Goal: Check status: Check status

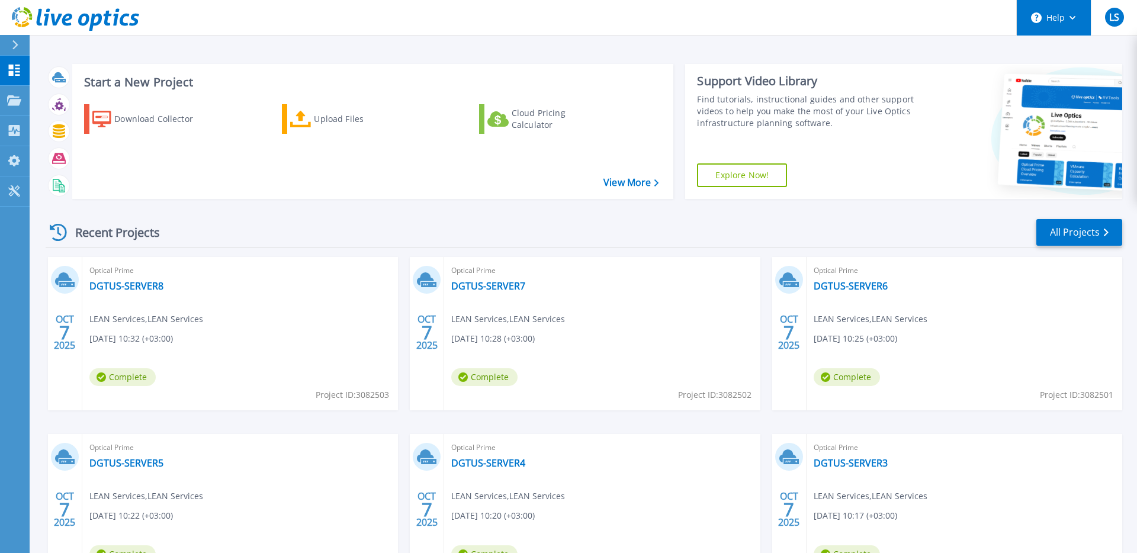
click at [1077, 23] on button "Help" at bounding box center [1053, 18] width 74 height 36
click at [1123, 23] on div "LS" at bounding box center [1114, 17] width 19 height 19
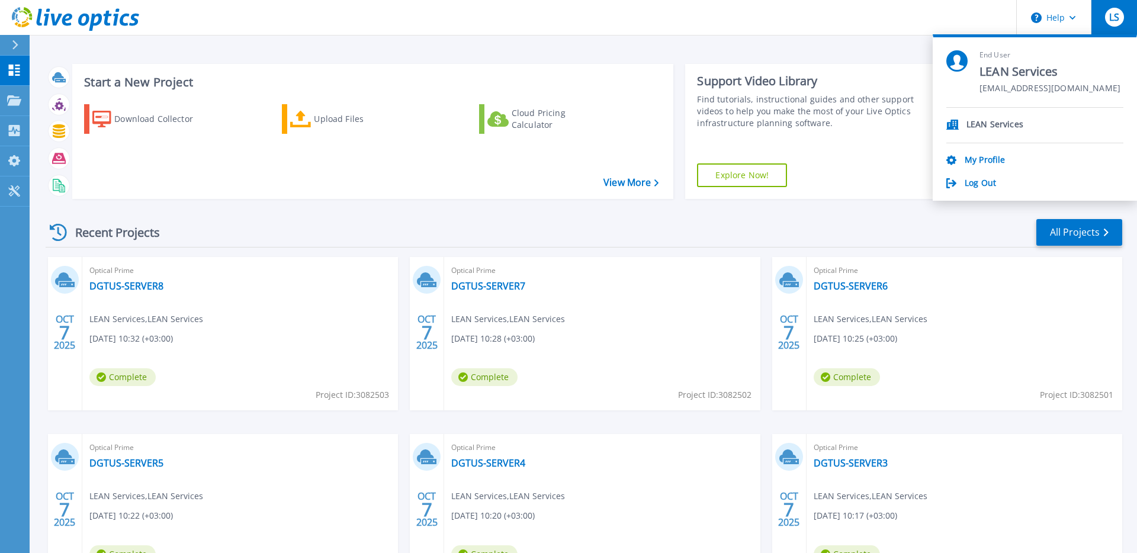
click at [1123, 23] on div "LS" at bounding box center [1114, 17] width 19 height 19
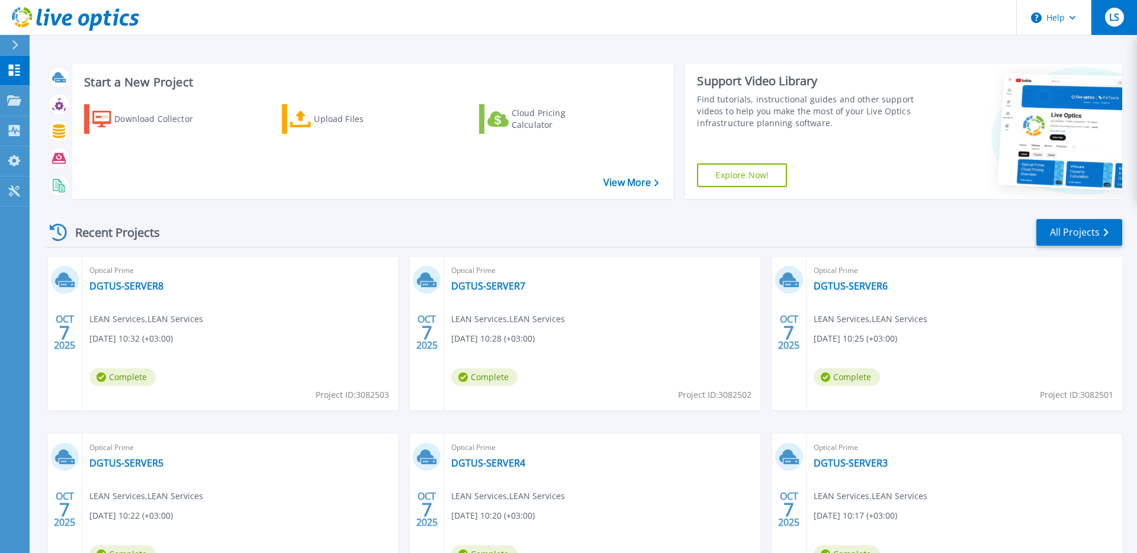
click at [1123, 23] on div "LS" at bounding box center [1114, 17] width 19 height 19
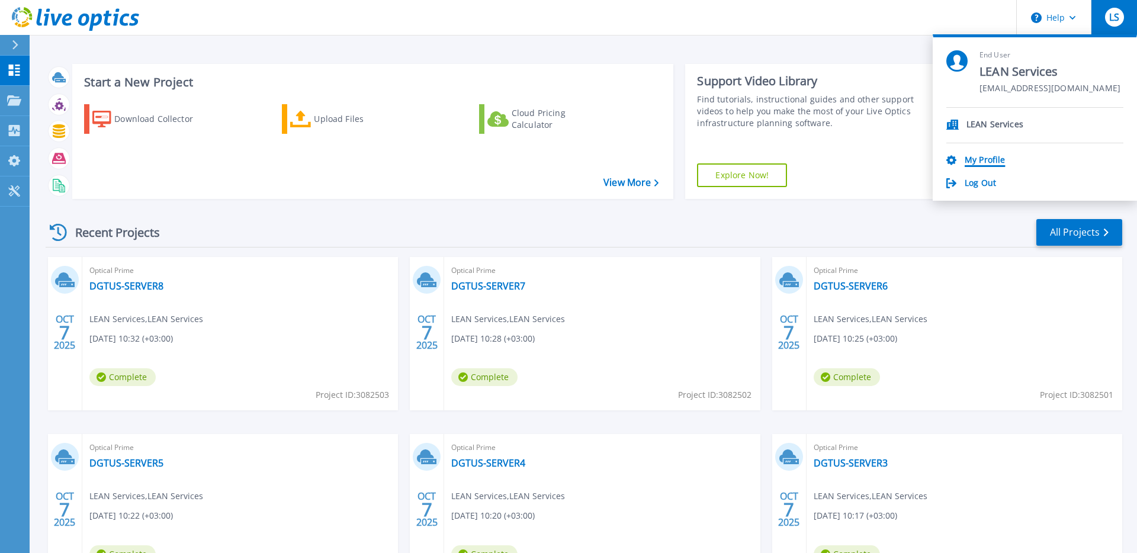
click at [994, 161] on link "My Profile" at bounding box center [984, 160] width 40 height 11
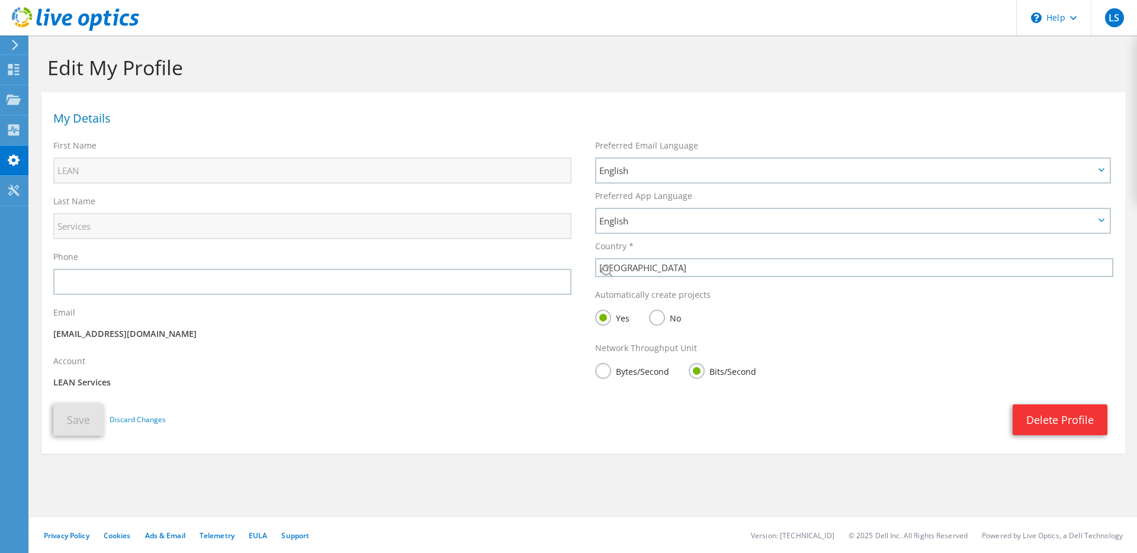
select select "119"
click at [11, 188] on use at bounding box center [13, 190] width 11 height 11
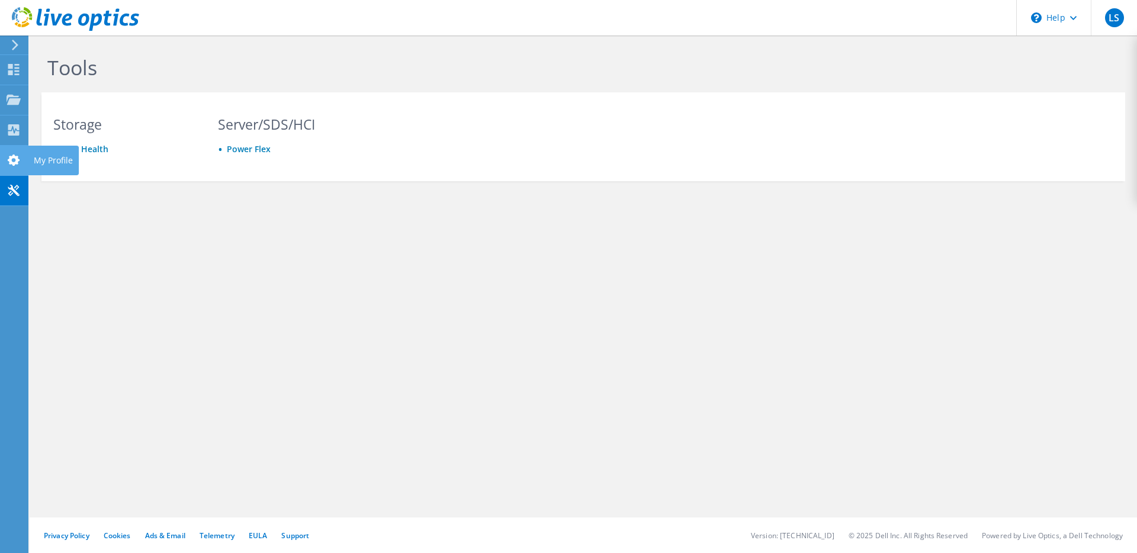
click at [11, 163] on use at bounding box center [14, 160] width 12 height 11
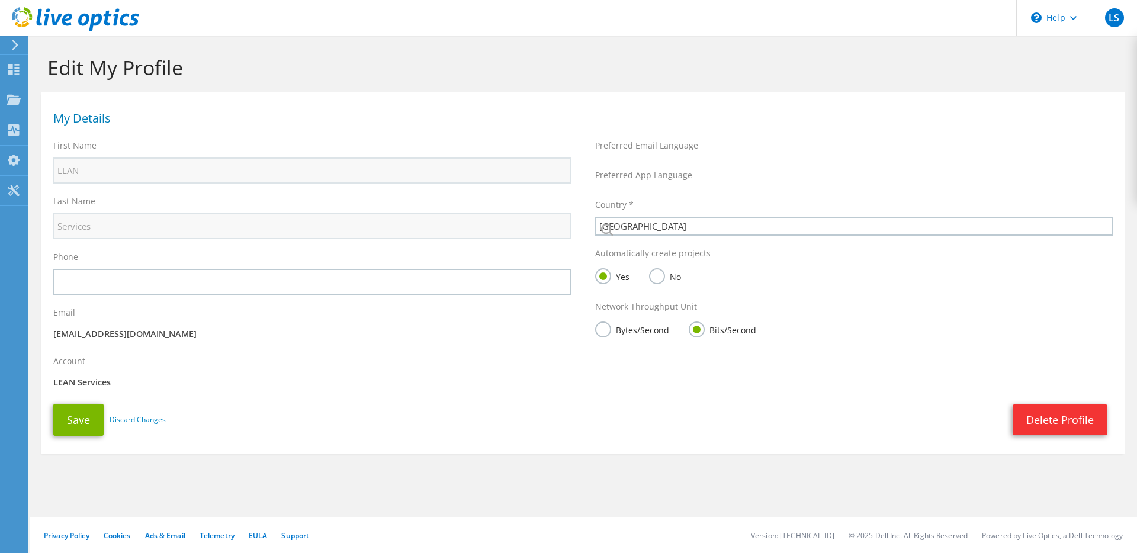
select select "119"
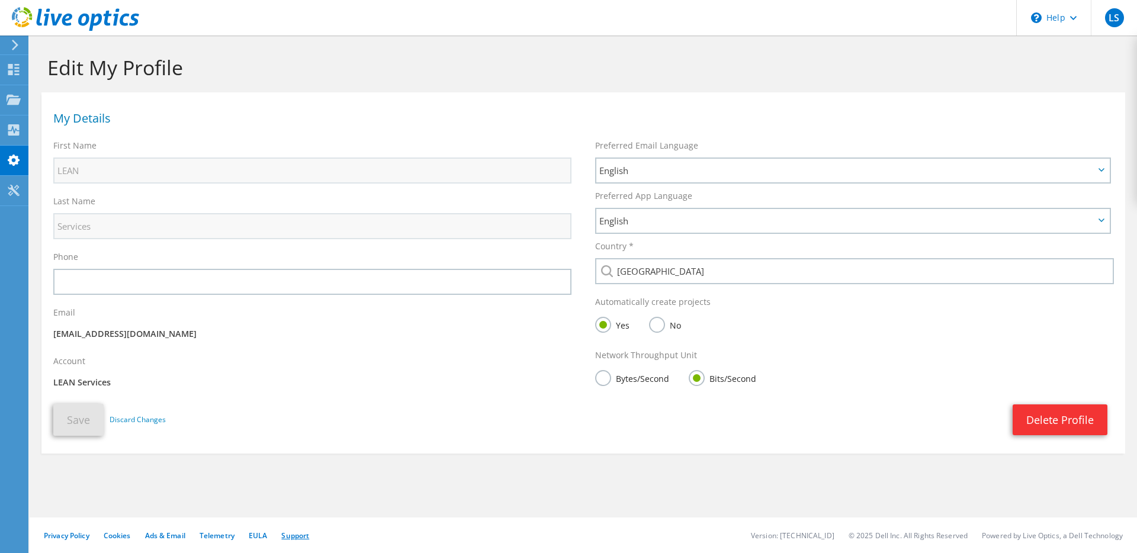
click at [294, 532] on link "Support" at bounding box center [295, 535] width 28 height 10
click at [14, 67] on use at bounding box center [13, 69] width 11 height 11
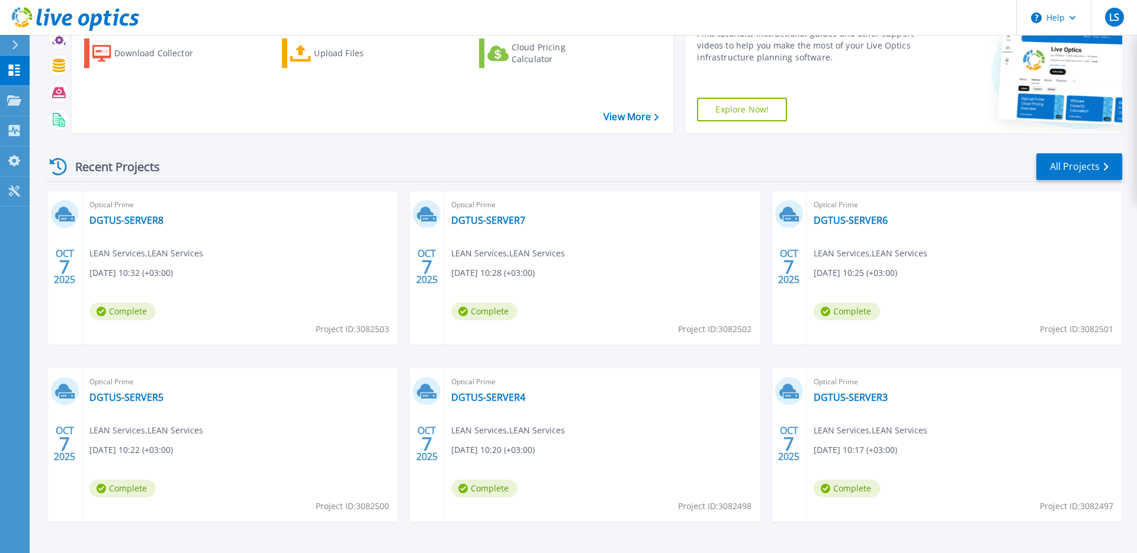
scroll to position [103, 0]
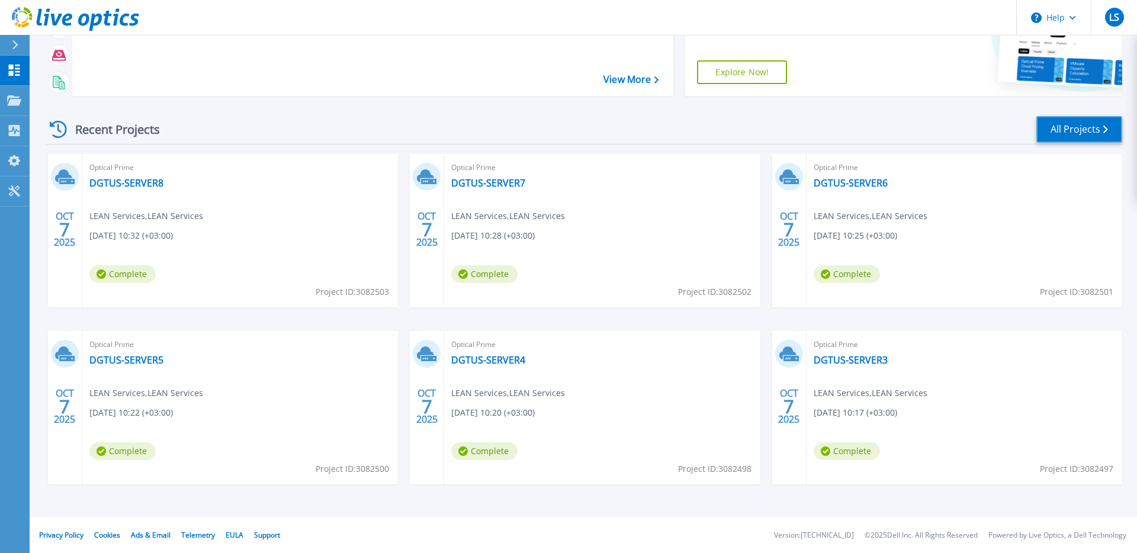
click at [1055, 133] on link "All Projects" at bounding box center [1079, 129] width 86 height 27
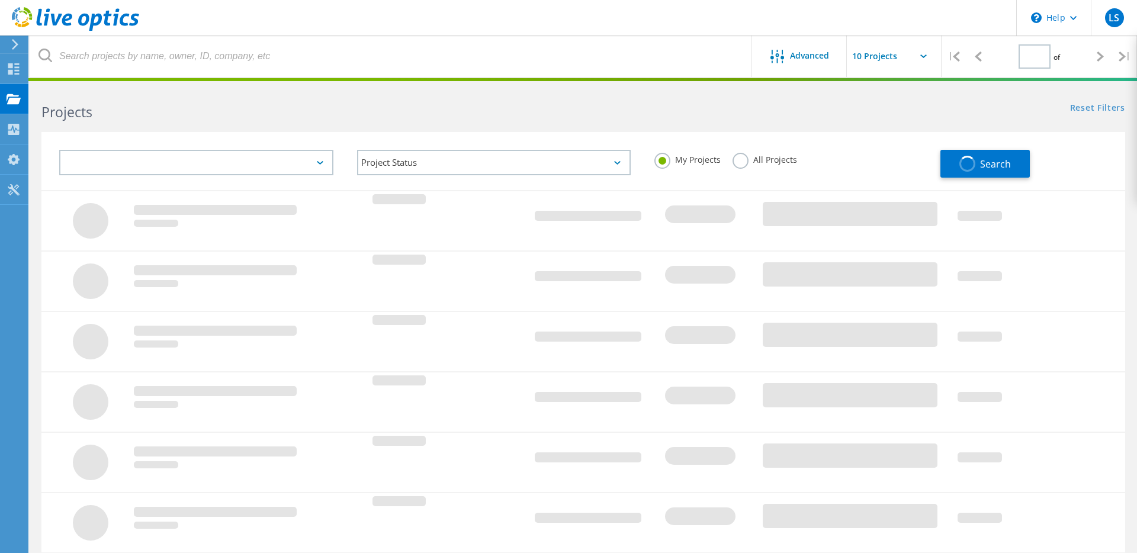
type input "1"
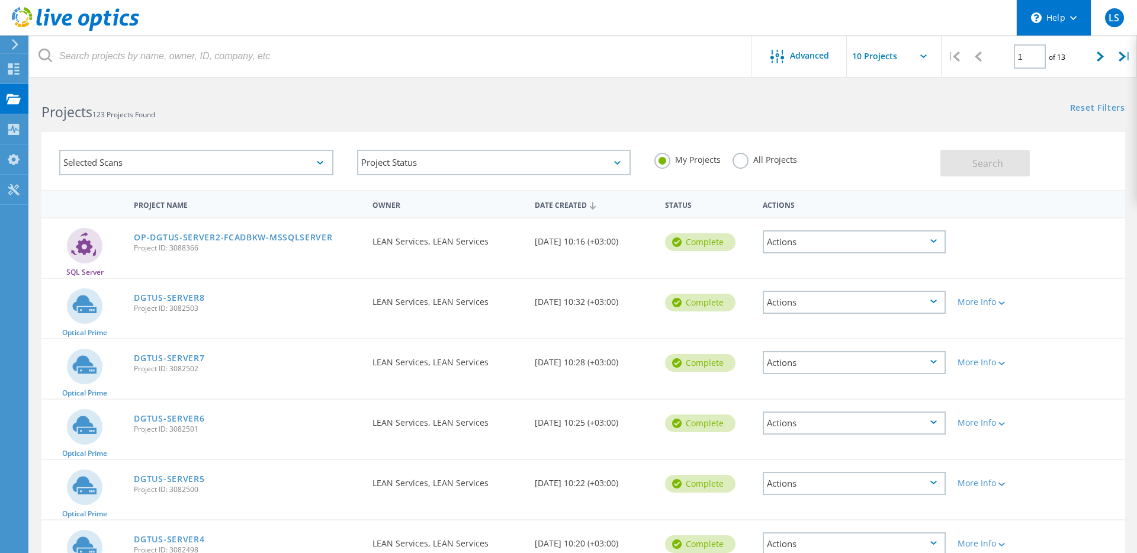
click at [1070, 21] on div "\n Help" at bounding box center [1053, 18] width 75 height 36
click at [1071, 20] on icon at bounding box center [1073, 18] width 7 height 4
click at [14, 49] on use at bounding box center [15, 44] width 7 height 11
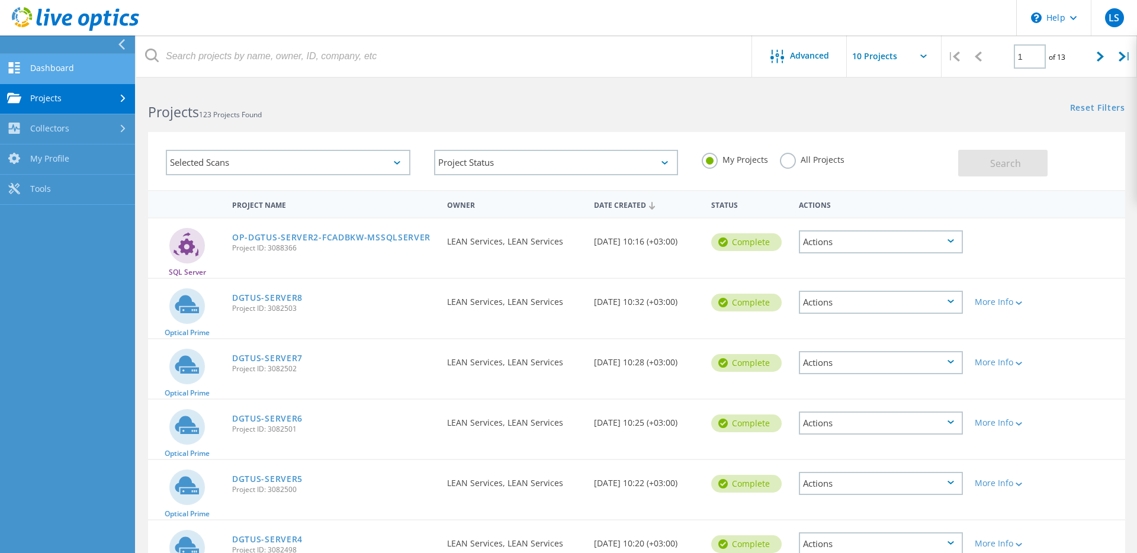
click at [55, 78] on link "Dashboard" at bounding box center [67, 69] width 135 height 30
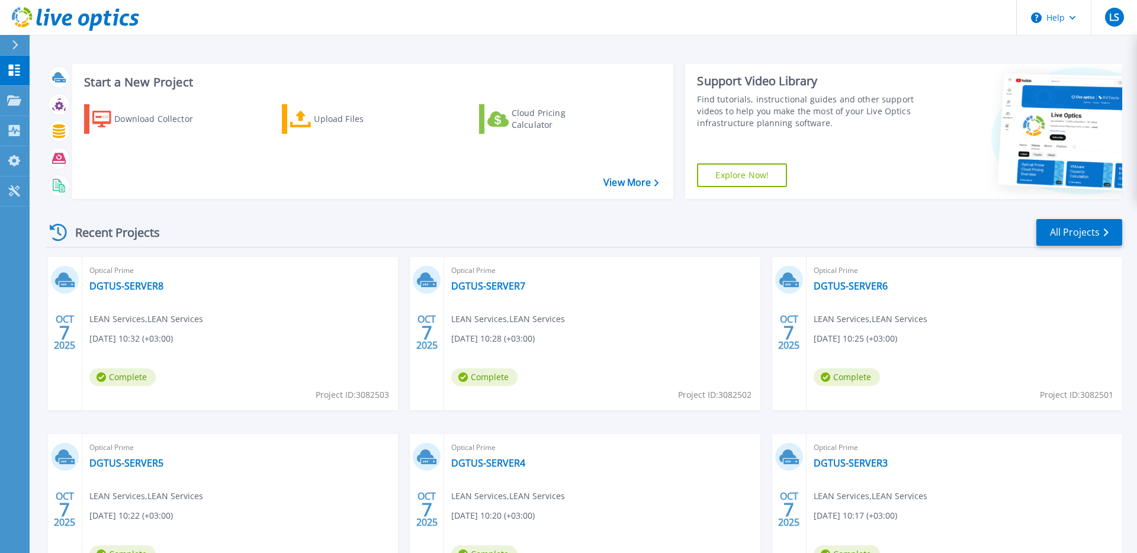
click at [458, 31] on header "Help LS End User LEAN Services smc@lean-serv.com LEAN Services My Profile Log O…" at bounding box center [568, 18] width 1137 height 36
click at [1094, 238] on link "All Projects" at bounding box center [1079, 232] width 86 height 27
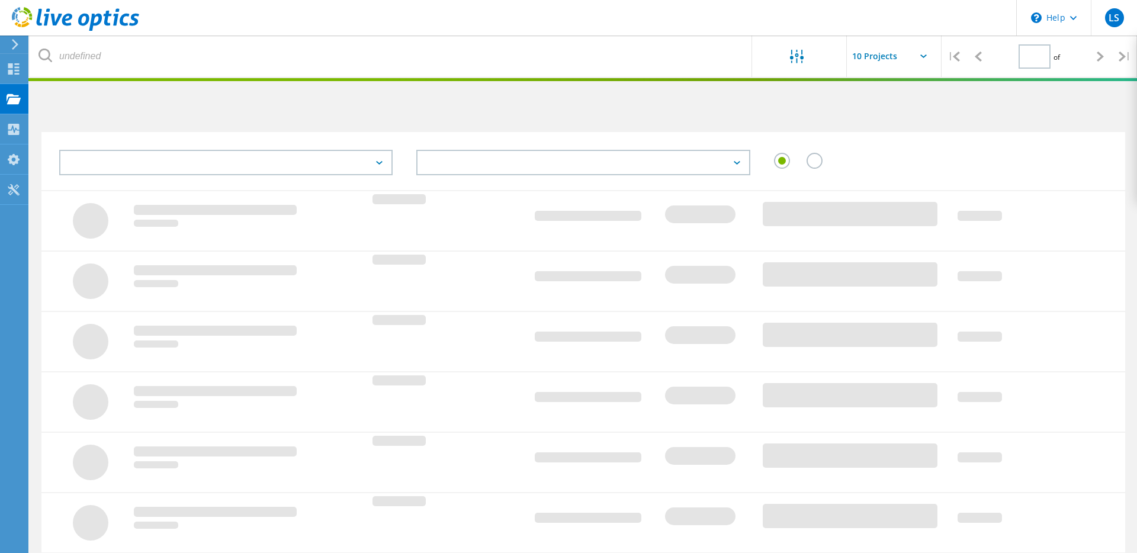
type input "1"
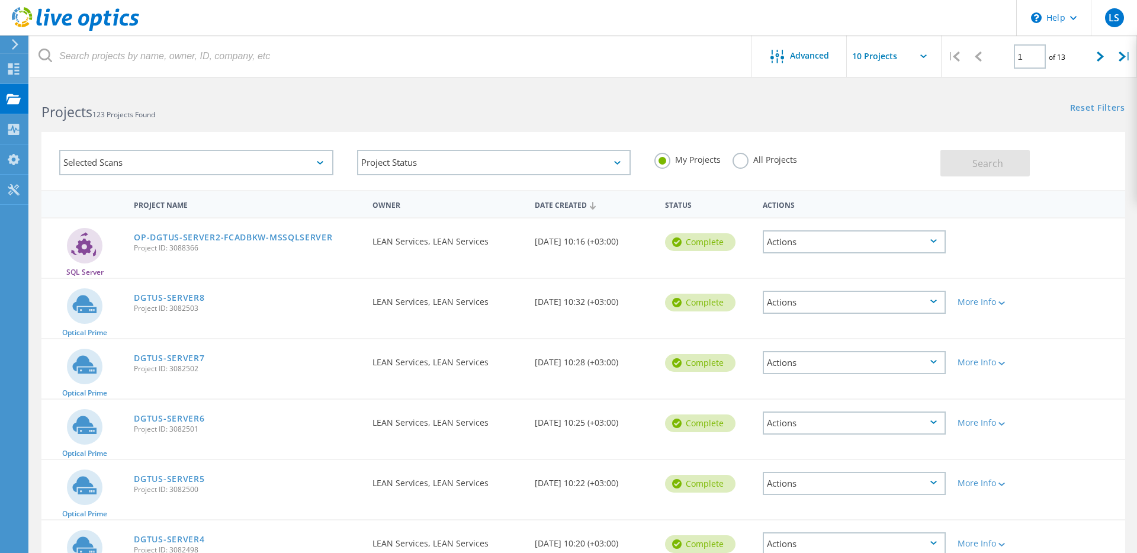
drag, startPoint x: 534, startPoint y: 243, endPoint x: 639, endPoint y: 246, distance: 104.8
click at [639, 246] on div "Date Created [DATE] 10:16 (+03:00)" at bounding box center [594, 237] width 130 height 39
click at [618, 260] on div "SQL Server OP-DGTUS-SERVER2-FCADBKW-MSSQLSERVER Project ID: 3088366 Requested B…" at bounding box center [582, 247] width 1083 height 59
click at [219, 235] on link "OP-DGTUS-SERVER2-FCADBKW-MSSQLSERVER" at bounding box center [233, 237] width 198 height 8
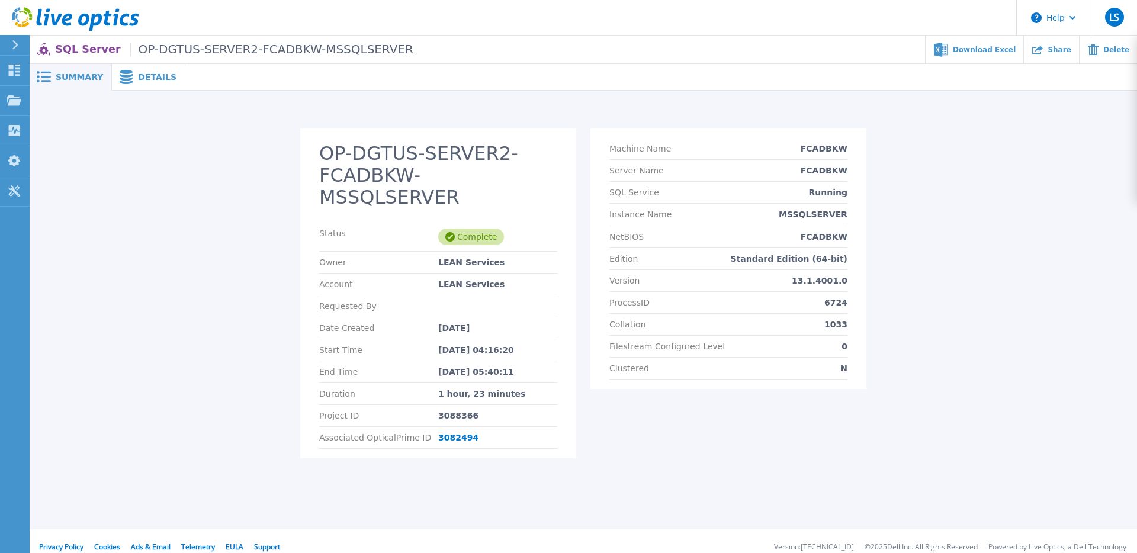
click at [446, 411] on div "3088366" at bounding box center [497, 415] width 119 height 9
click at [150, 90] on div "Details" at bounding box center [148, 77] width 73 height 27
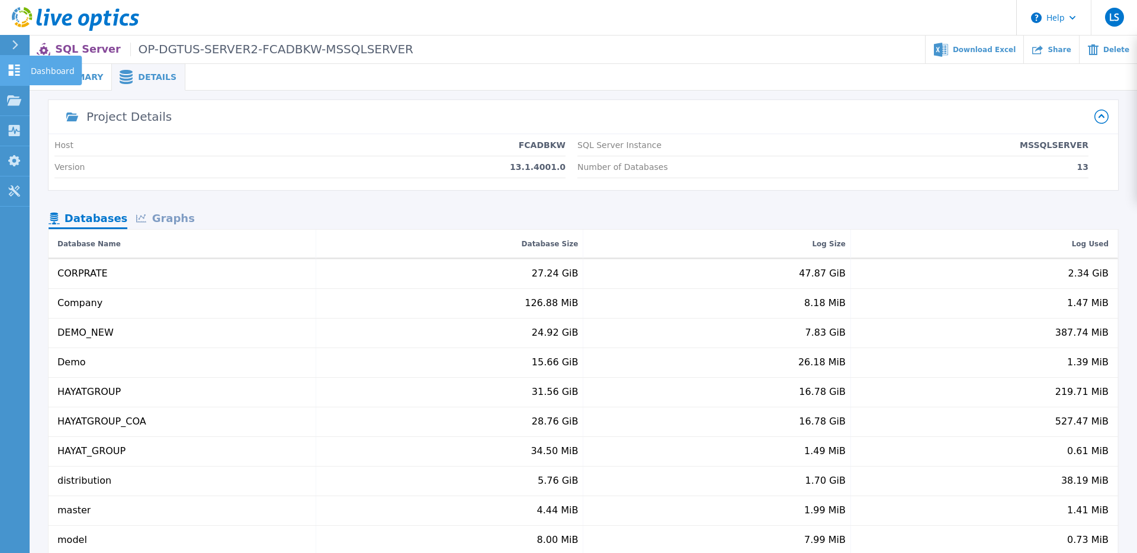
click at [22, 70] on link "Dashboard Dashboard" at bounding box center [15, 71] width 30 height 30
